Goal: Transaction & Acquisition: Purchase product/service

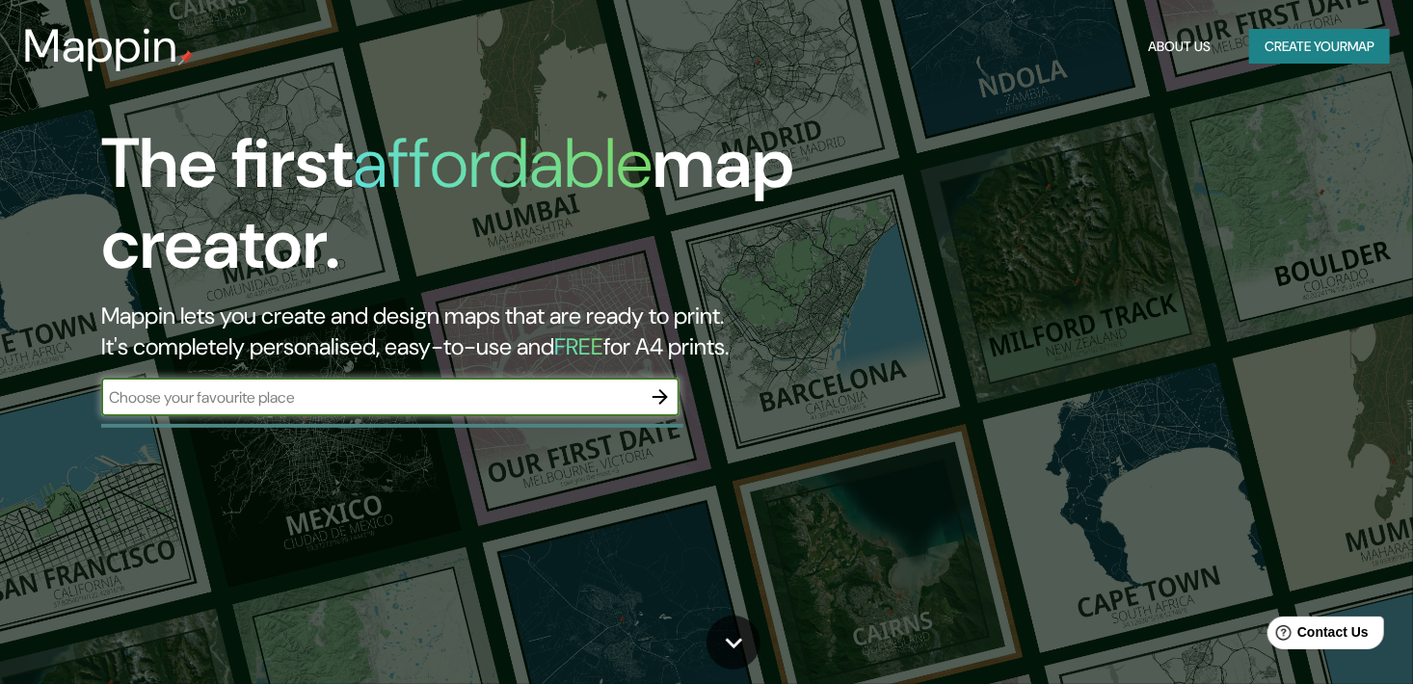
click at [656, 387] on icon "button" at bounding box center [660, 396] width 23 height 23
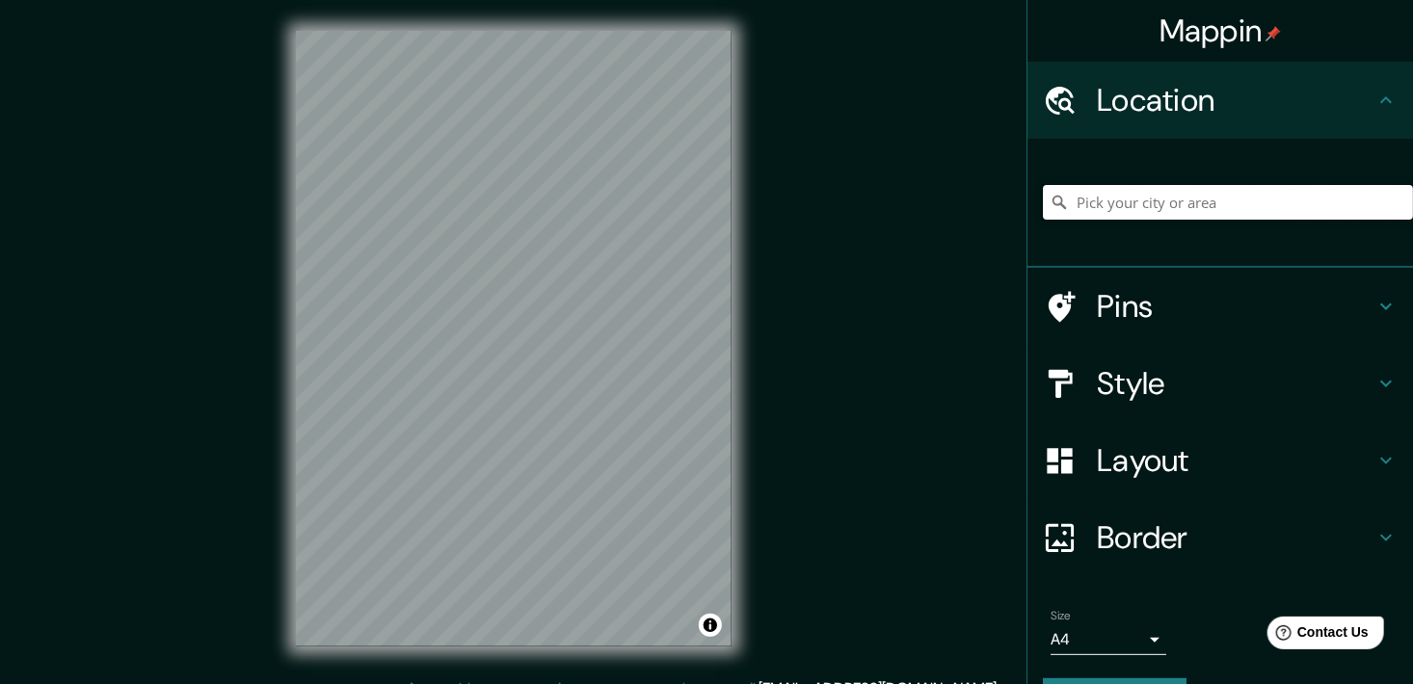
click at [1146, 199] on input "Pick your city or area" at bounding box center [1228, 202] width 370 height 35
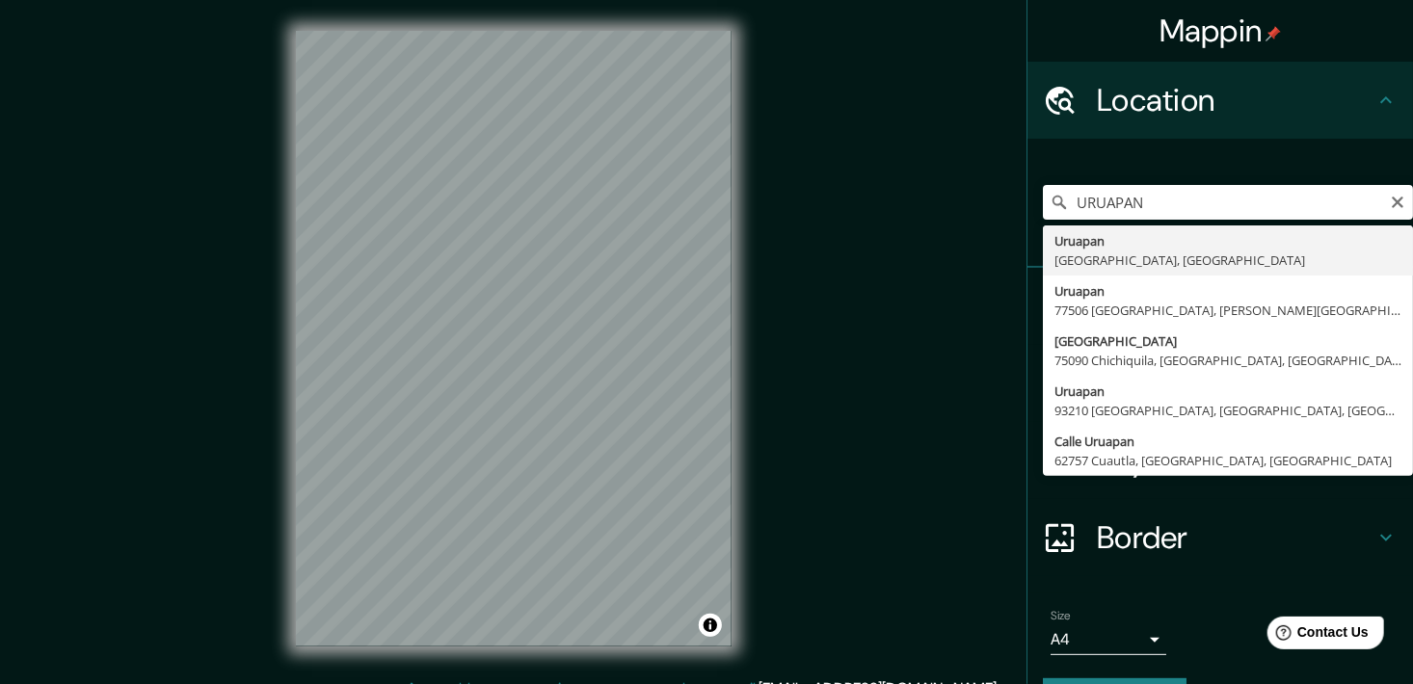
type input "Uruapan, Michoacán, México"
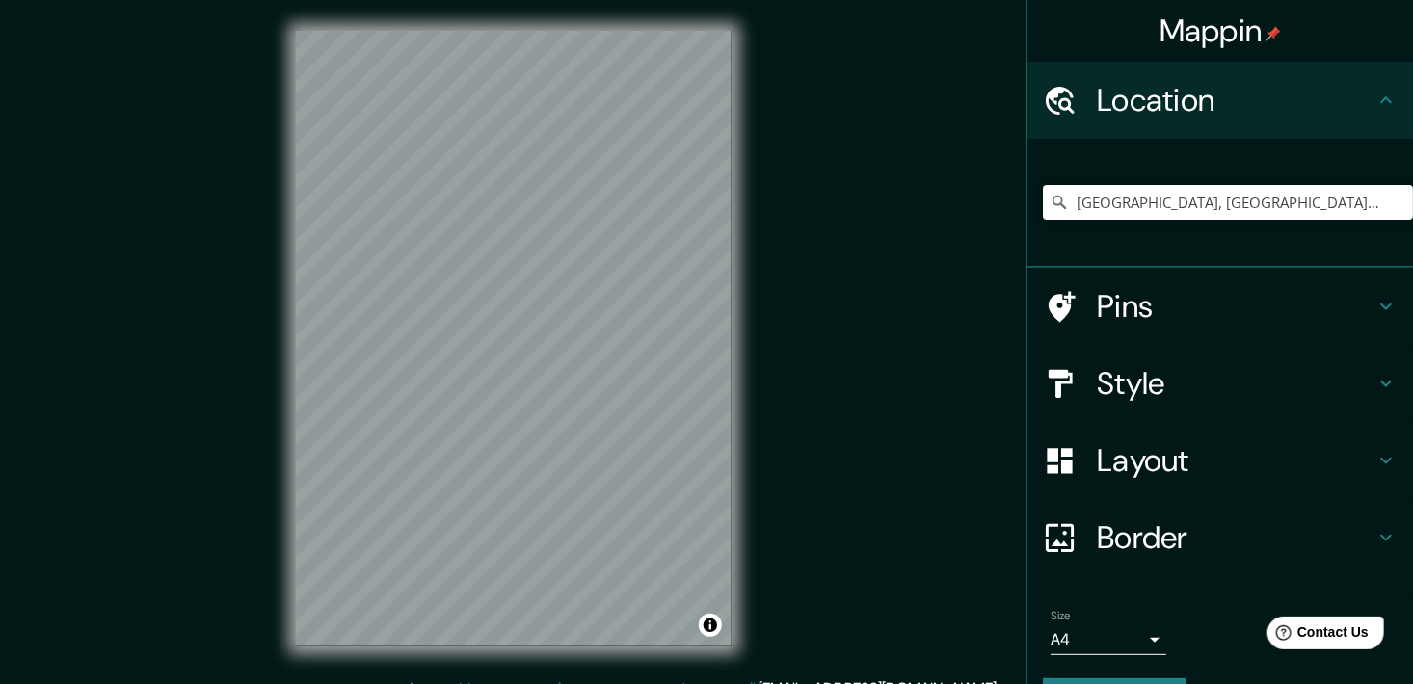
click at [1374, 295] on icon at bounding box center [1385, 306] width 23 height 23
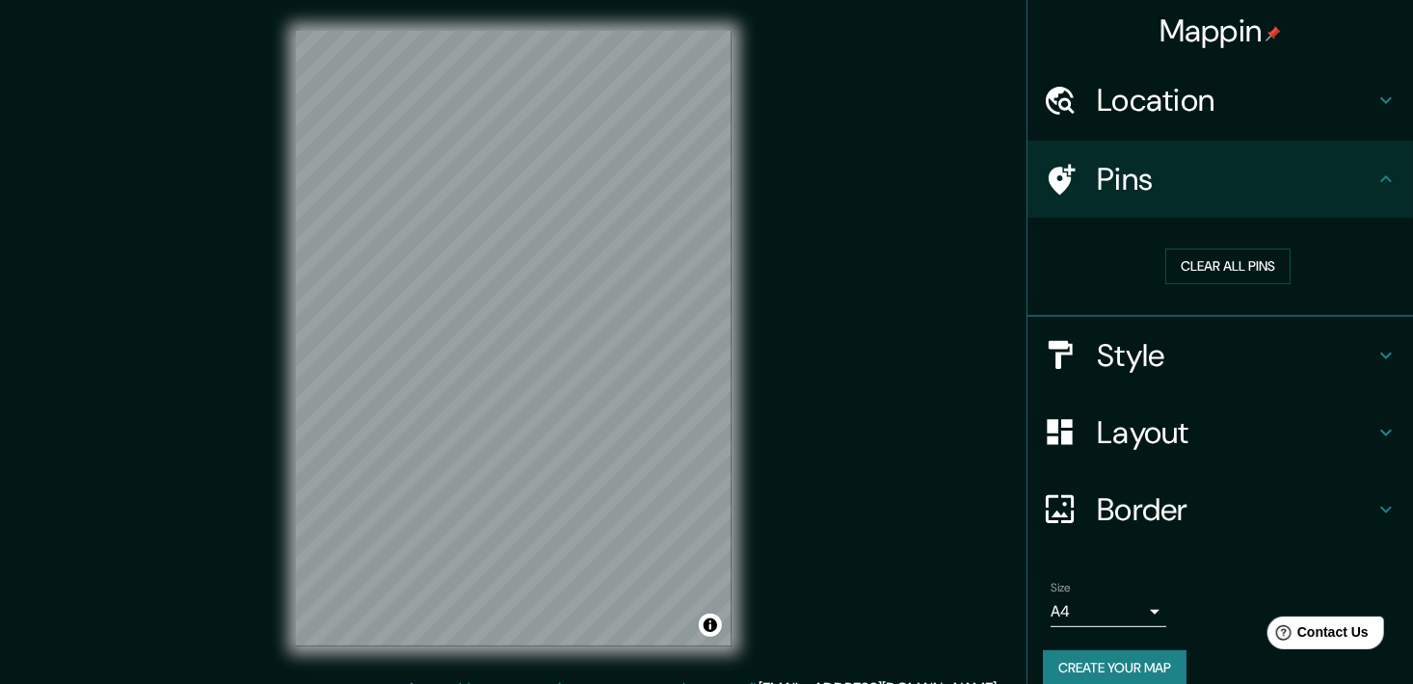
click at [1374, 360] on icon at bounding box center [1385, 355] width 23 height 23
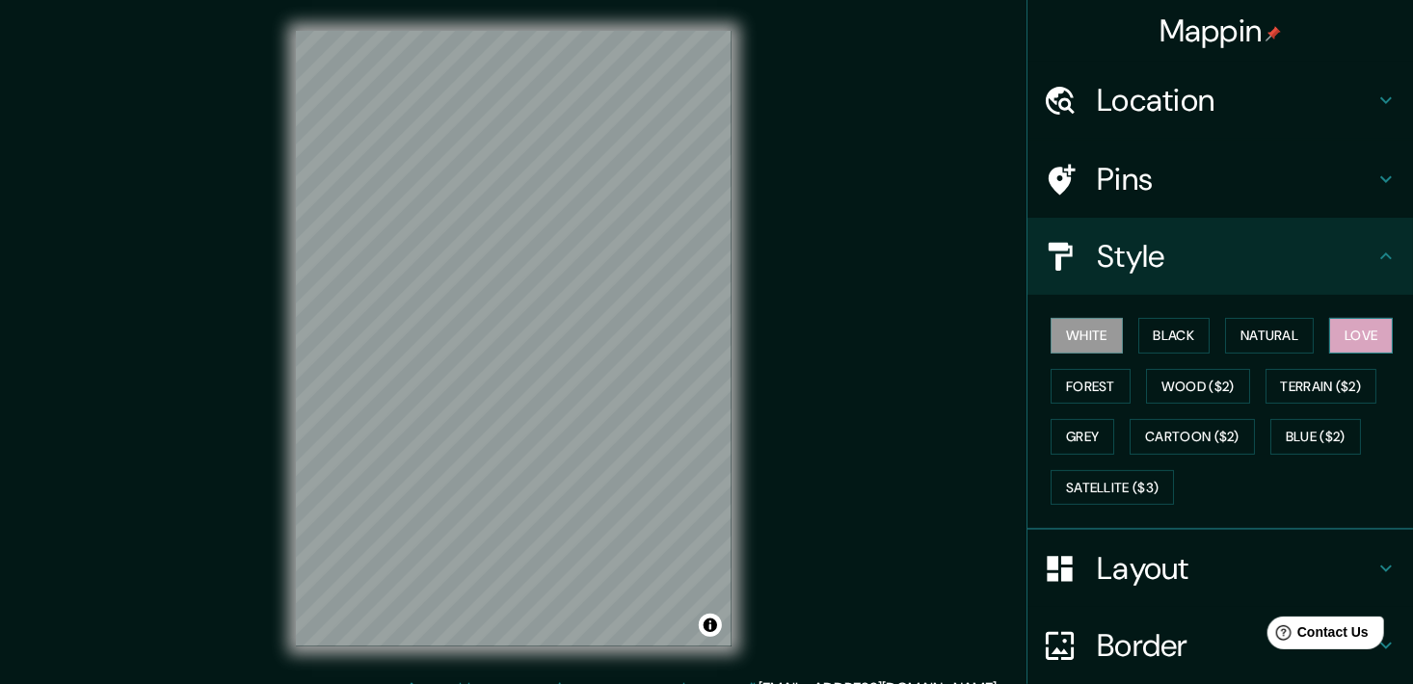
click at [1362, 325] on button "Love" at bounding box center [1361, 336] width 64 height 36
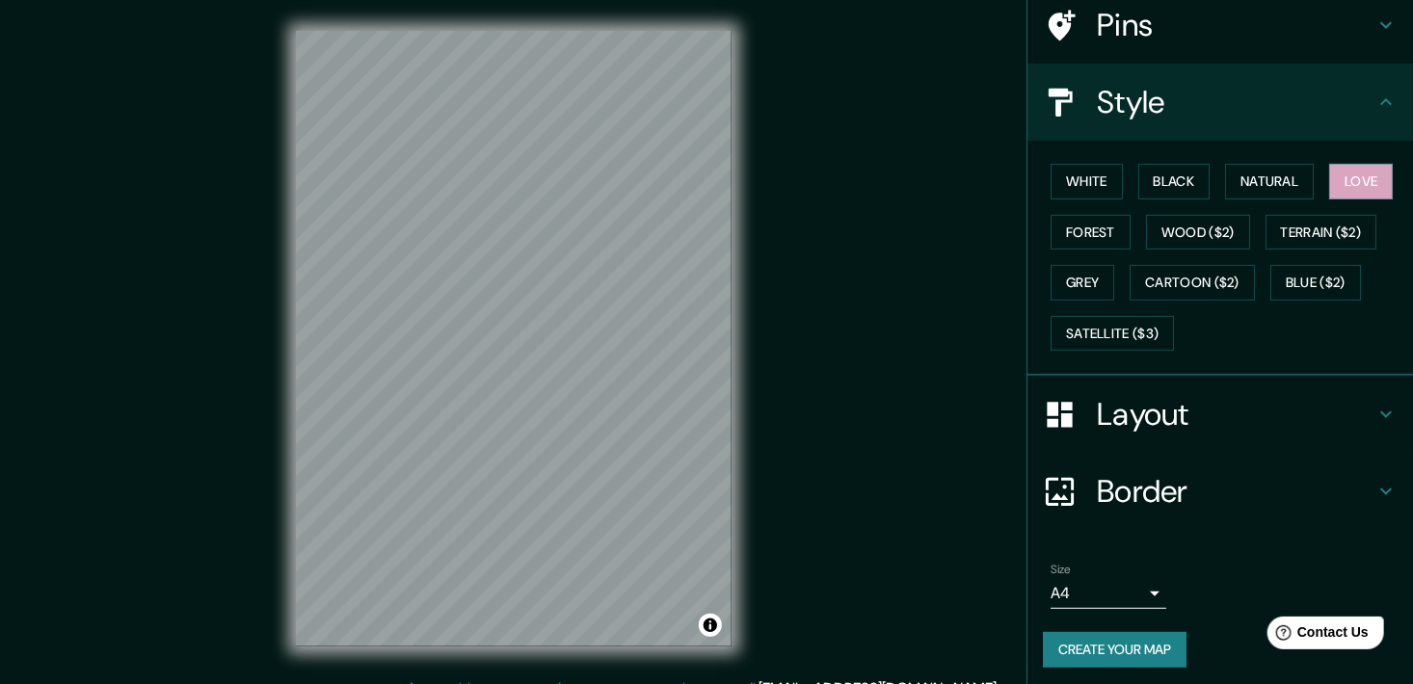
scroll to position [157, 0]
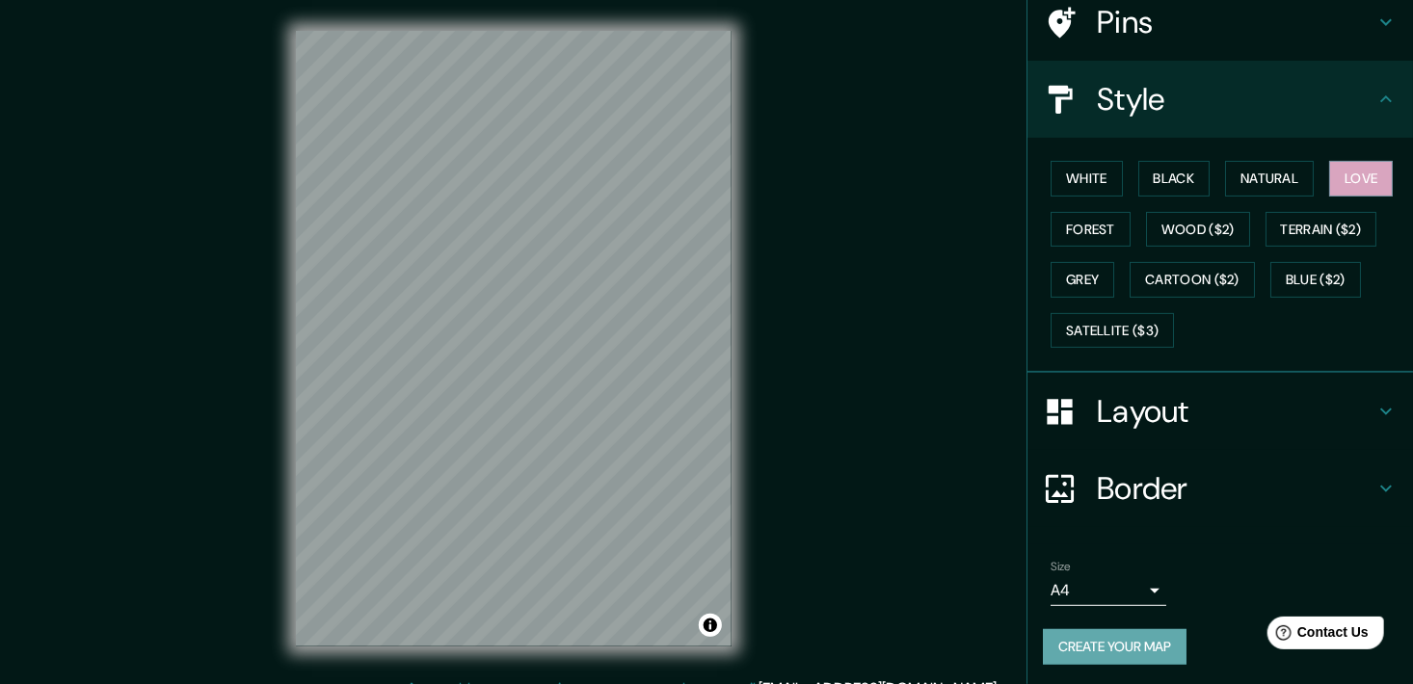
click at [1118, 640] on button "Create your map" at bounding box center [1115, 647] width 144 height 36
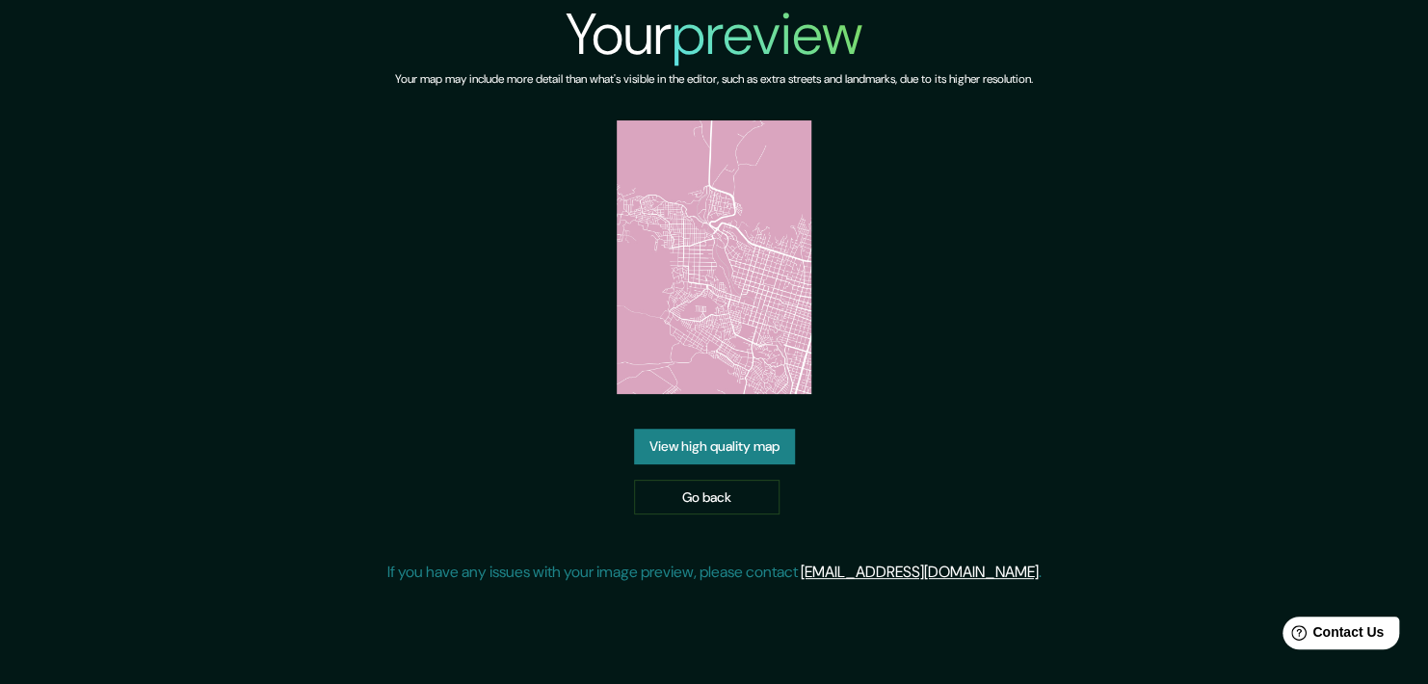
click at [726, 453] on link "View high quality map" at bounding box center [714, 447] width 161 height 36
